Goal: Task Accomplishment & Management: Manage account settings

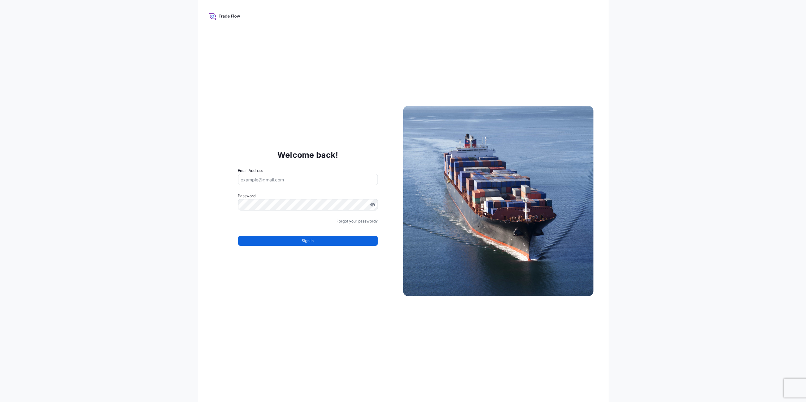
type input "[PERSON_NAME][EMAIL_ADDRESS][PERSON_NAME][DOMAIN_NAME]"
click at [273, 243] on button "Sign In" at bounding box center [308, 241] width 140 height 10
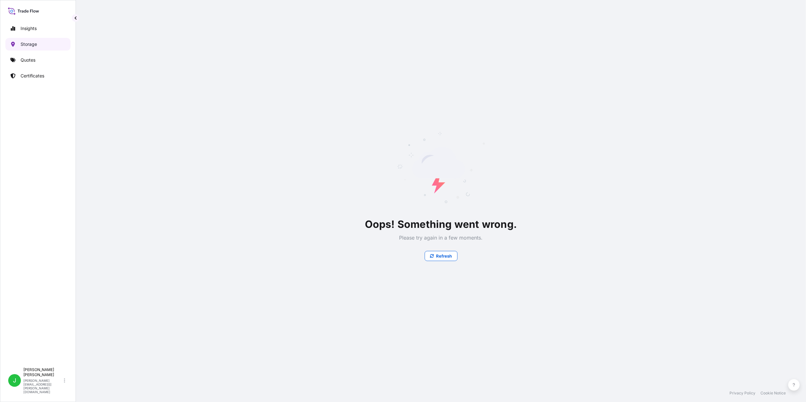
click at [36, 42] on p "Storage" at bounding box center [29, 44] width 16 height 6
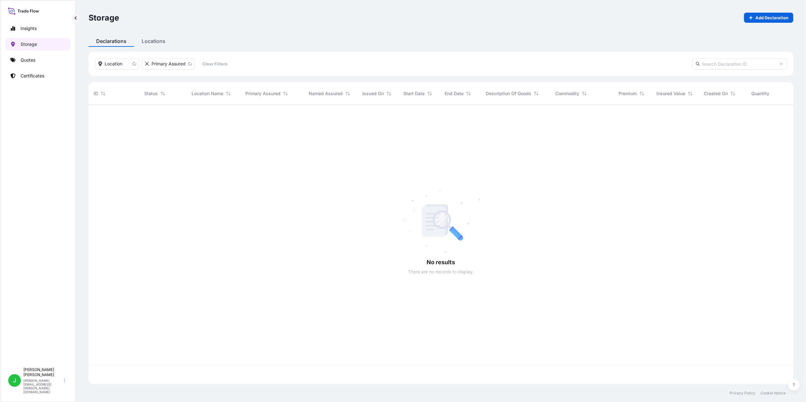
scroll to position [276, 698]
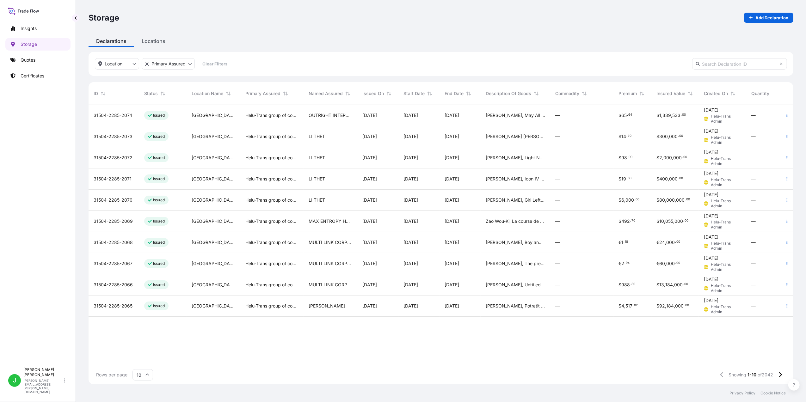
click at [112, 119] on div "31504-2285-2074" at bounding box center [114, 115] width 51 height 21
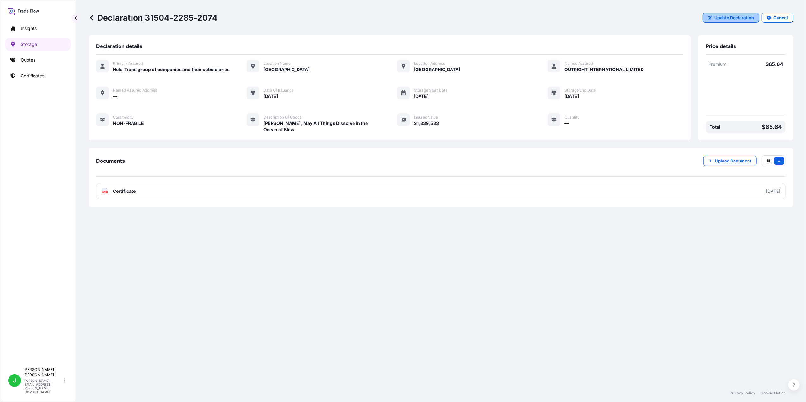
click at [727, 18] on p "Update Declaration" at bounding box center [734, 18] width 40 height 6
select select "HKD"
select select "mt"
click at [28, 76] on p "Certificates" at bounding box center [33, 76] width 24 height 6
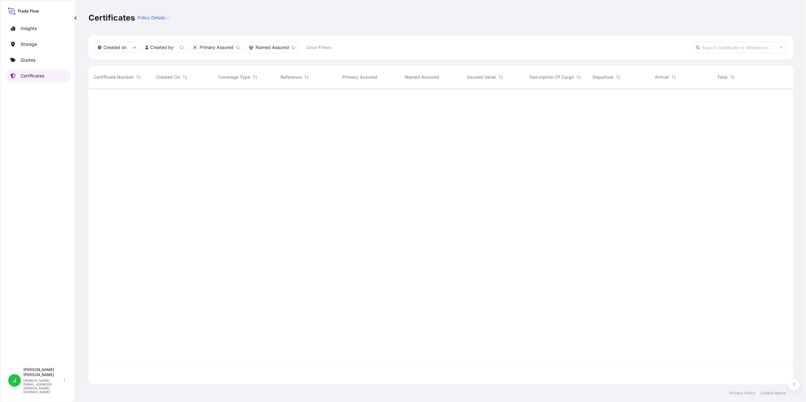
scroll to position [293, 698]
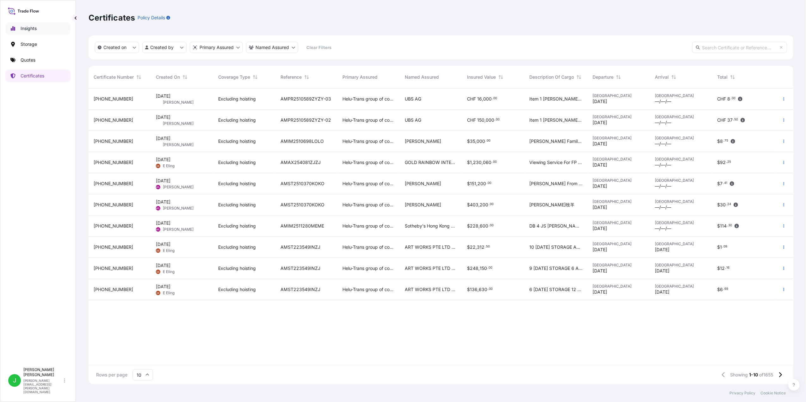
click at [26, 28] on p "Insights" at bounding box center [29, 28] width 16 height 6
select select "2025"
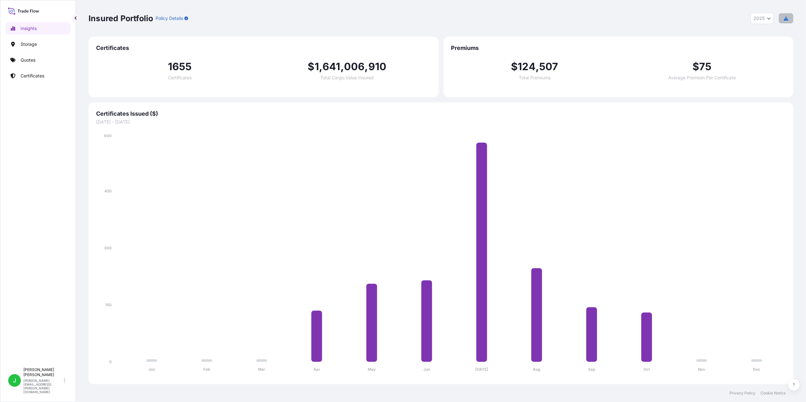
click at [787, 18] on icon "button" at bounding box center [786, 18] width 4 height 4
click at [40, 74] on p "Certificates" at bounding box center [33, 76] width 24 height 6
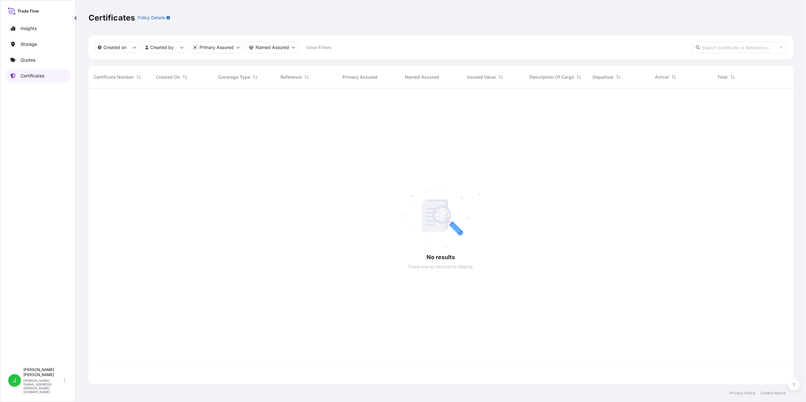
scroll to position [293, 698]
click at [714, 46] on input "text" at bounding box center [739, 47] width 95 height 11
paste input "[PHONE_NUMBER]"
type input "[PHONE_NUMBER]"
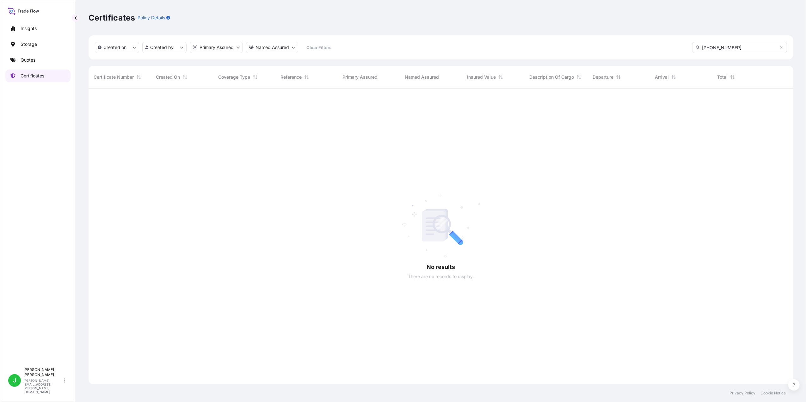
click at [32, 77] on p "Certificates" at bounding box center [33, 76] width 24 height 6
click at [782, 48] on icon at bounding box center [781, 48] width 4 height 4
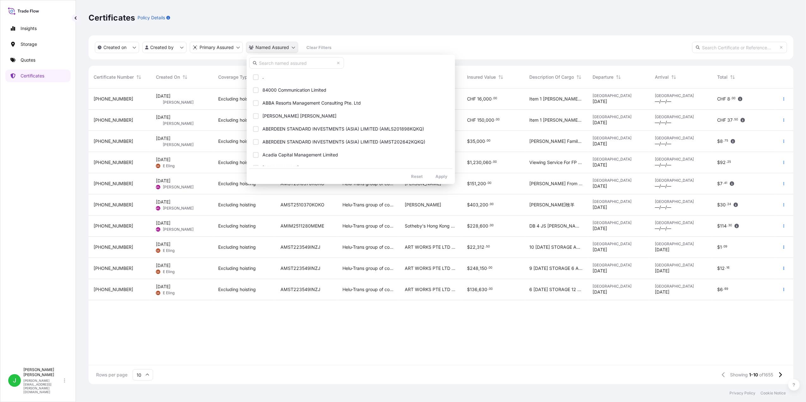
click at [293, 48] on html "Insights Storage Quotes Certificates J [PERSON_NAME] [PERSON_NAME][EMAIL_ADDRES…" at bounding box center [403, 201] width 806 height 402
click at [291, 65] on input "text" at bounding box center [296, 62] width 95 height 11
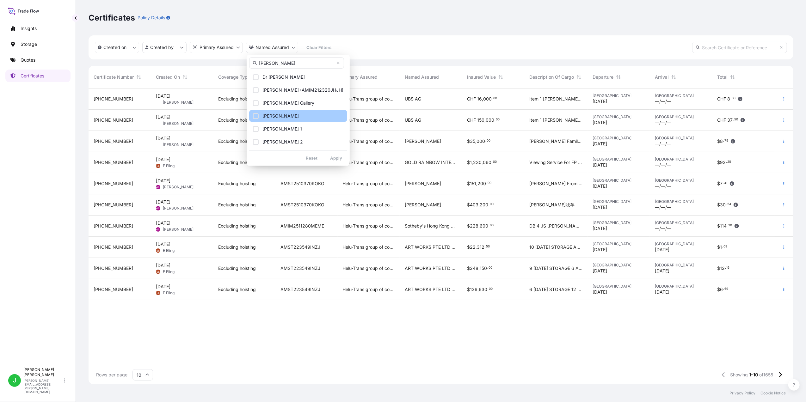
type input "[PERSON_NAME]"
click at [256, 113] on button "[PERSON_NAME]" at bounding box center [298, 116] width 98 height 12
drag, startPoint x: 256, startPoint y: 128, endPoint x: 257, endPoint y: 136, distance: 8.1
click at [256, 128] on div "Select Option" at bounding box center [256, 129] width 6 height 6
click at [257, 142] on div "Select Option" at bounding box center [256, 142] width 6 height 6
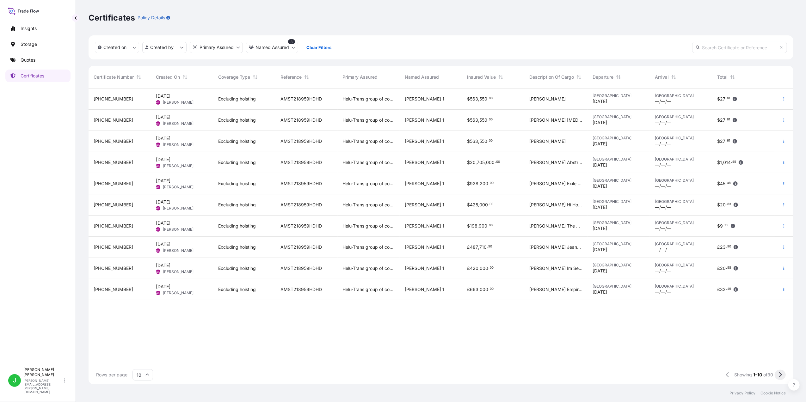
click at [778, 376] on icon at bounding box center [779, 375] width 3 height 6
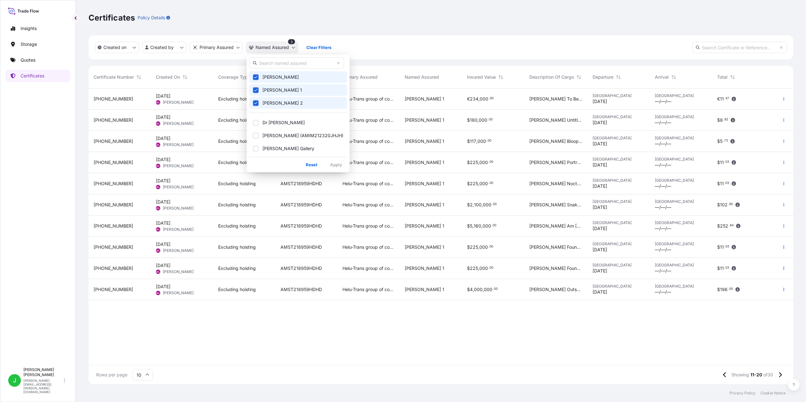
click at [296, 50] on html "Insights Storage Quotes Certificates J [PERSON_NAME] [PERSON_NAME][EMAIL_ADDRES…" at bounding box center [403, 201] width 806 height 402
click at [255, 80] on button "[PERSON_NAME]" at bounding box center [298, 77] width 98 height 12
click at [256, 91] on icon "Select Option" at bounding box center [255, 90] width 3 height 4
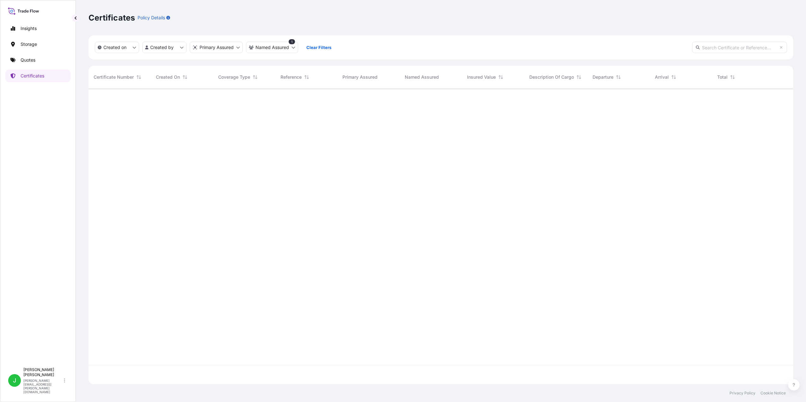
scroll to position [312, 698]
click at [33, 45] on p "Storage" at bounding box center [29, 44] width 16 height 6
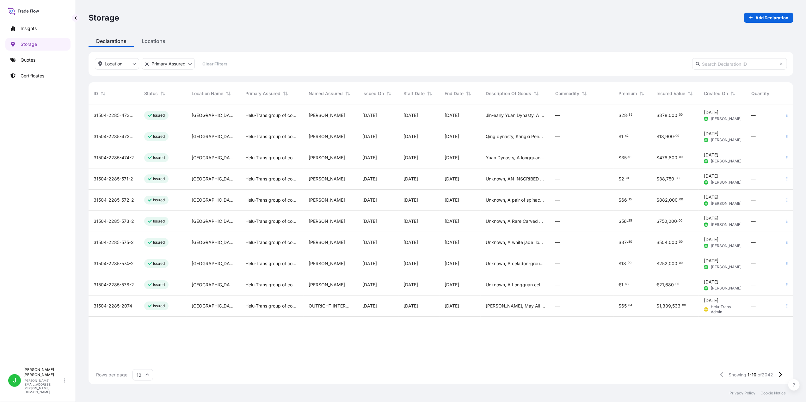
scroll to position [0, 3]
click at [346, 92] on button "Sort" at bounding box center [344, 94] width 8 height 8
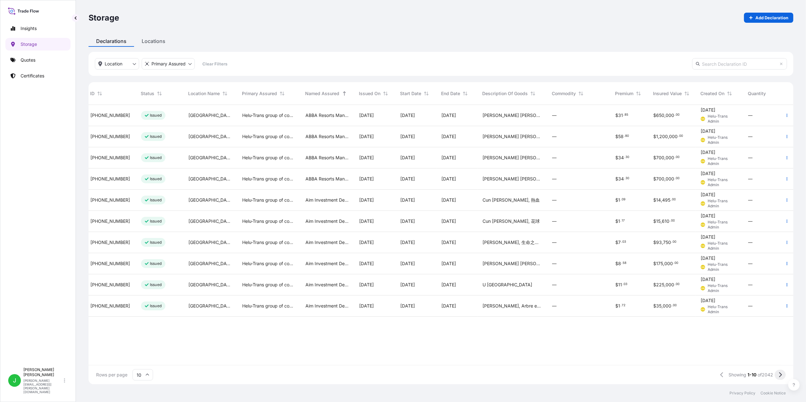
click at [778, 374] on button at bounding box center [780, 375] width 11 height 10
click at [778, 373] on button at bounding box center [780, 375] width 11 height 10
click at [780, 373] on icon at bounding box center [780, 374] width 3 height 5
click at [781, 376] on icon at bounding box center [779, 375] width 3 height 6
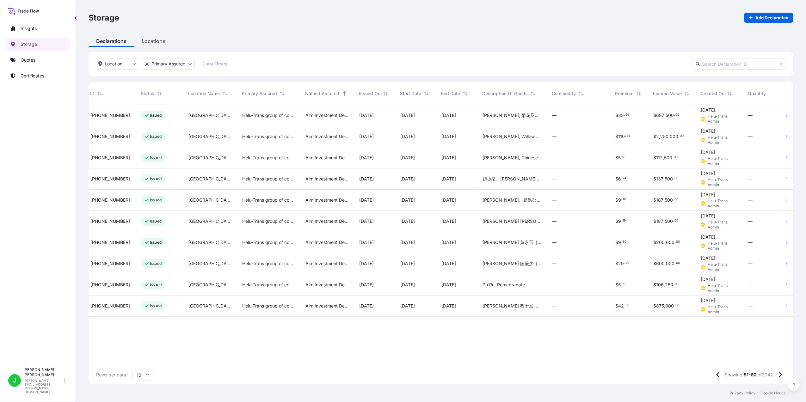
click at [779, 376] on icon at bounding box center [779, 375] width 3 height 6
click at [33, 64] on link "Quotes" at bounding box center [37, 60] width 65 height 13
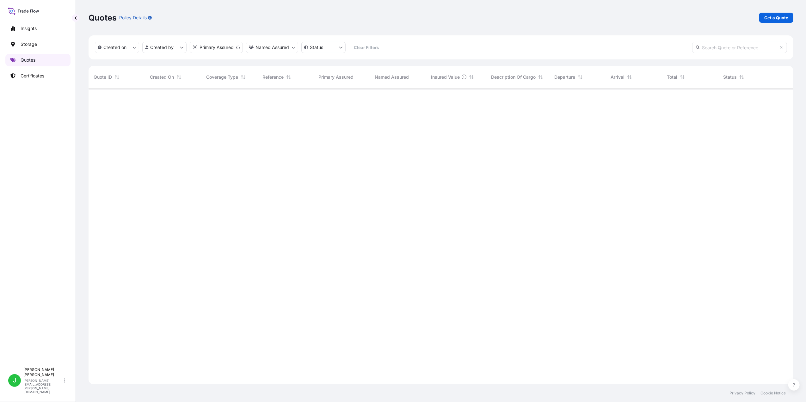
scroll to position [293, 698]
click at [29, 76] on p "Certificates" at bounding box center [33, 76] width 24 height 6
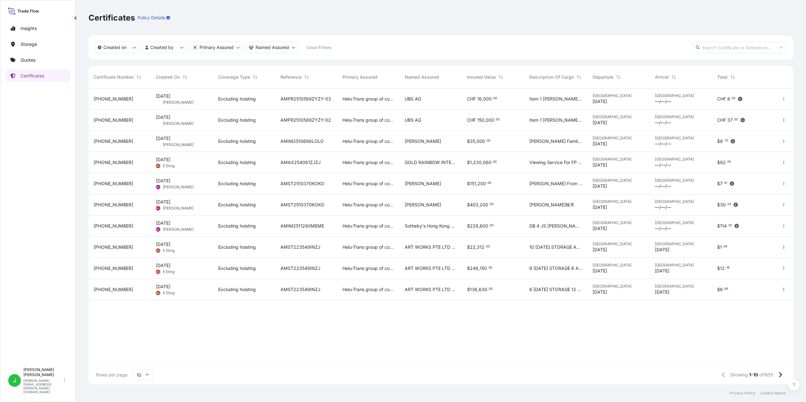
click at [737, 47] on input "text" at bounding box center [739, 47] width 95 height 11
click at [34, 59] on p "Quotes" at bounding box center [28, 60] width 15 height 6
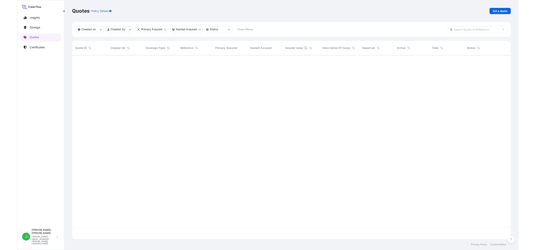
scroll to position [293, 698]
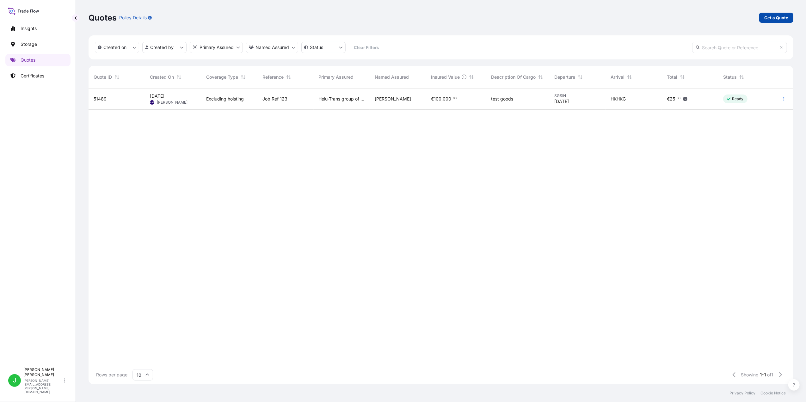
click at [778, 17] on p "Get a Quote" at bounding box center [776, 18] width 24 height 6
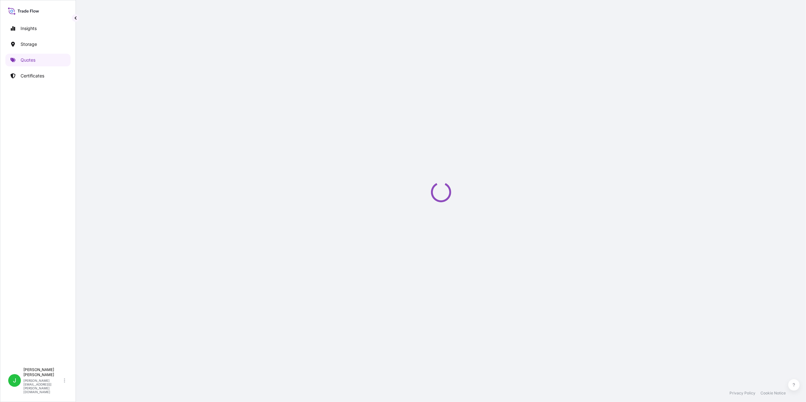
select select "AIR"
select select "27"
select select "Transit"
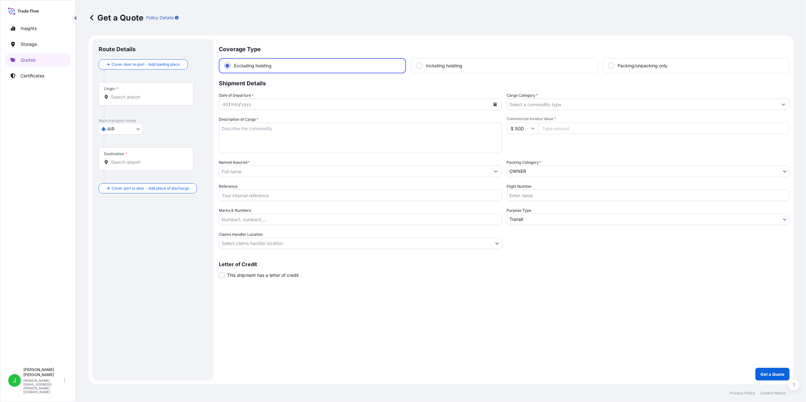
click at [135, 130] on body "Insights Storage Quotes Certificates J [PERSON_NAME] [PERSON_NAME][EMAIL_ADDRES…" at bounding box center [403, 201] width 806 height 402
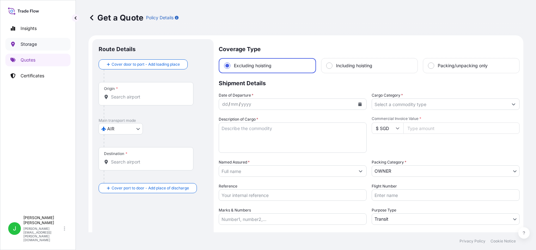
click at [47, 44] on link "Storage" at bounding box center [37, 44] width 65 height 13
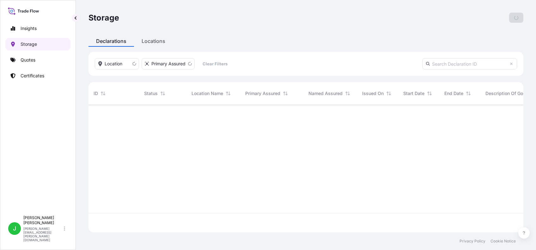
scroll to position [125, 428]
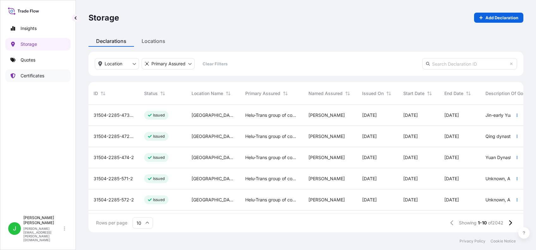
click at [36, 76] on p "Certificates" at bounding box center [33, 76] width 24 height 6
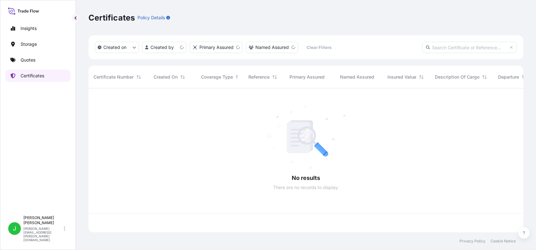
scroll to position [141, 428]
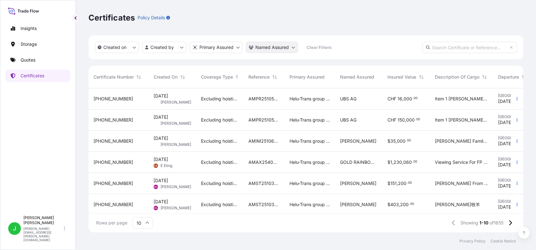
click at [291, 47] on html "Insights Storage Quotes Certificates J [PERSON_NAME] [PERSON_NAME][EMAIL_ADDRES…" at bounding box center [268, 125] width 536 height 250
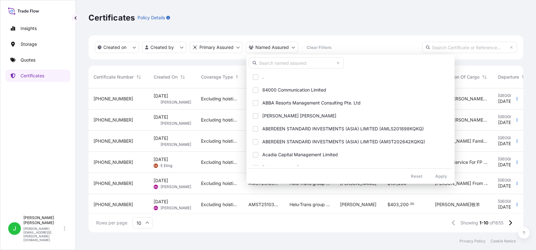
click at [266, 64] on input "text" at bounding box center [296, 62] width 95 height 11
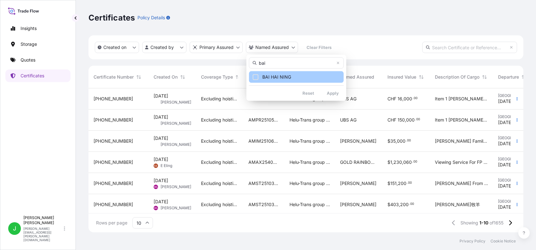
type input "bai"
click at [280, 76] on span "BAI HAI NING" at bounding box center [276, 77] width 29 height 6
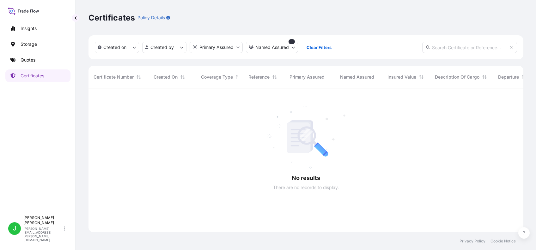
scroll to position [160, 428]
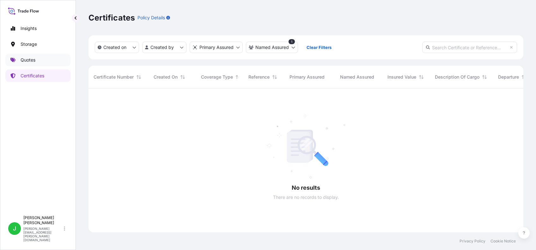
click at [26, 60] on p "Quotes" at bounding box center [28, 60] width 15 height 6
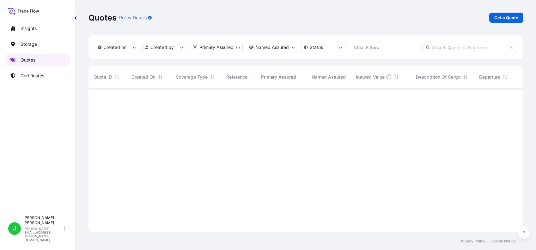
scroll to position [141, 428]
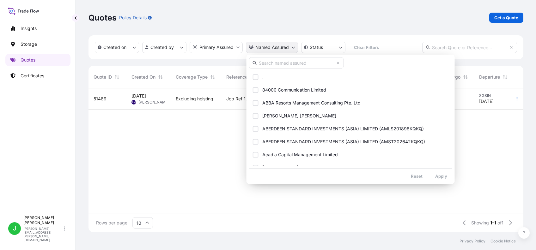
click at [295, 49] on html "Insights Storage Quotes Certificates J [PERSON_NAME] [PERSON_NAME][EMAIL_ADDRES…" at bounding box center [268, 125] width 536 height 250
click at [289, 65] on input "text" at bounding box center [296, 62] width 95 height 11
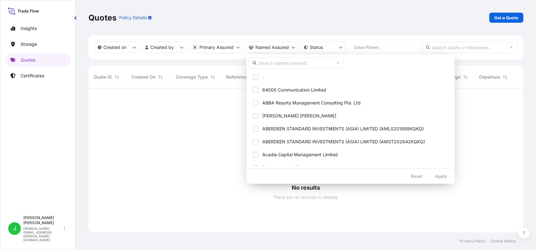
scroll to position [160, 428]
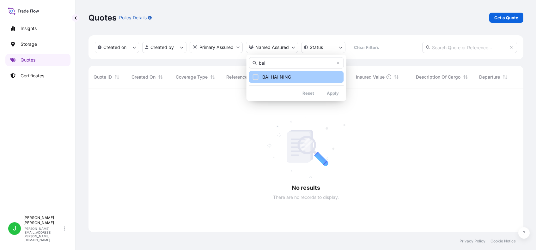
type input "bai"
click at [269, 74] on span "BAI HAI NING" at bounding box center [276, 77] width 29 height 6
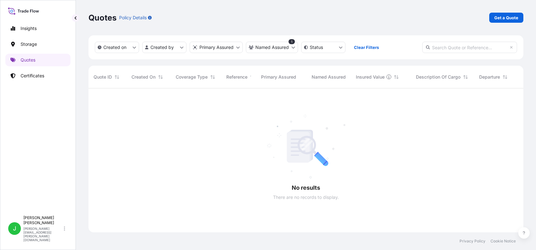
click at [132, 127] on div at bounding box center [370, 161] width 563 height 144
click at [29, 45] on p "Storage" at bounding box center [29, 44] width 16 height 6
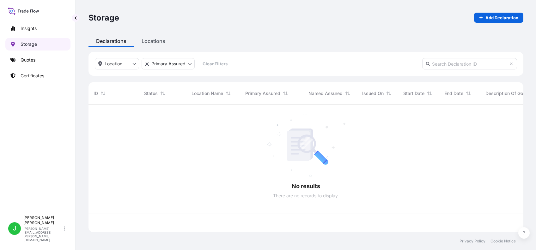
scroll to position [125, 428]
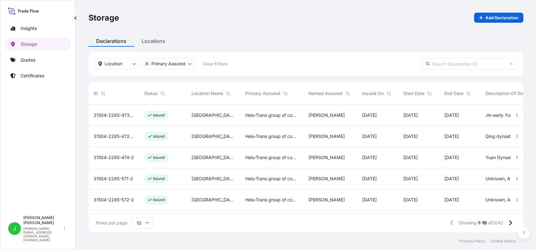
click at [144, 227] on input "10" at bounding box center [142, 223] width 21 height 11
click at [145, 207] on div "50" at bounding box center [142, 206] width 15 height 12
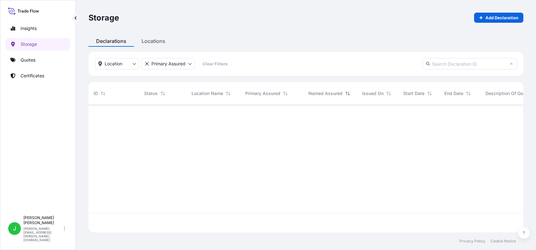
click at [348, 93] on icon "Sort" at bounding box center [348, 93] width 4 height 4
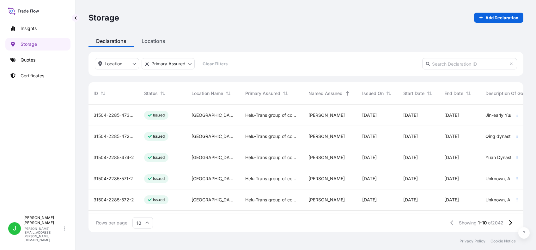
click at [139, 225] on input "10" at bounding box center [142, 223] width 21 height 11
click at [138, 207] on div "50" at bounding box center [142, 206] width 15 height 12
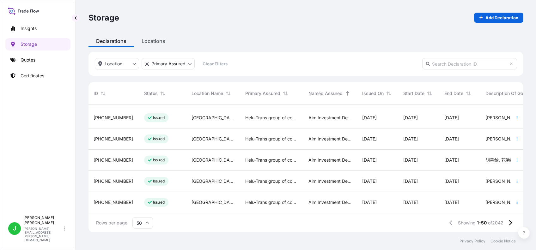
scroll to position [957, 0]
click at [509, 225] on icon at bounding box center [510, 223] width 3 height 6
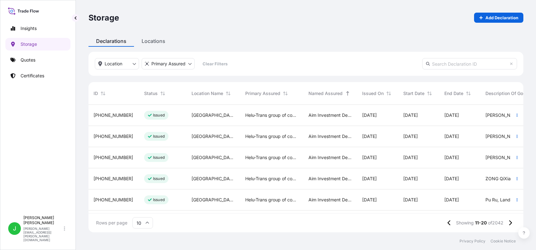
click at [154, 223] on div "Rows per page 10 Showing 11-20 of 2042" at bounding box center [306, 223] width 435 height 19
click at [148, 224] on icon at bounding box center [147, 223] width 4 height 4
click at [142, 207] on div "50" at bounding box center [142, 206] width 15 height 12
click at [509, 225] on icon at bounding box center [510, 223] width 3 height 6
click at [450, 224] on icon at bounding box center [449, 223] width 3 height 6
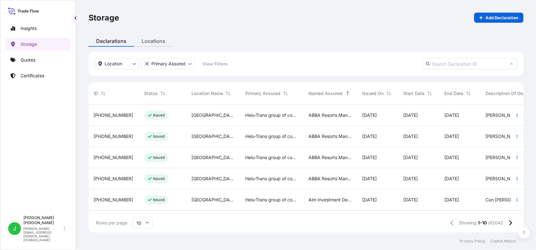
click at [148, 40] on div "Storage Add Declaration Declarations Locations Location Primary Assured Clear F…" at bounding box center [306, 116] width 460 height 233
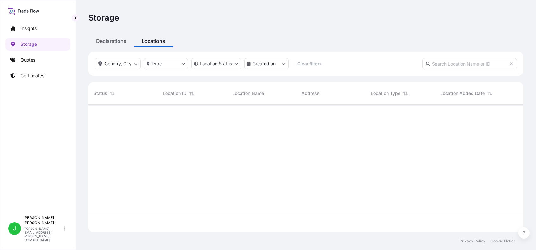
scroll to position [125, 428]
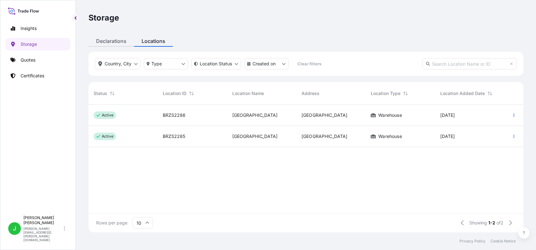
click at [105, 37] on div "Declarations" at bounding box center [112, 40] width 46 height 11
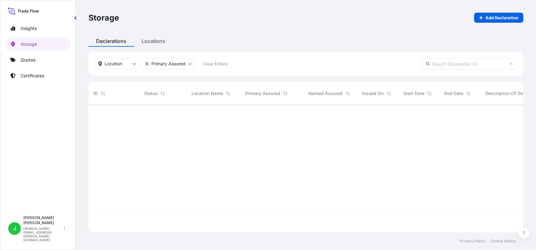
scroll to position [125, 428]
